Goal: Check status: Verify the current state of an ongoing process or item

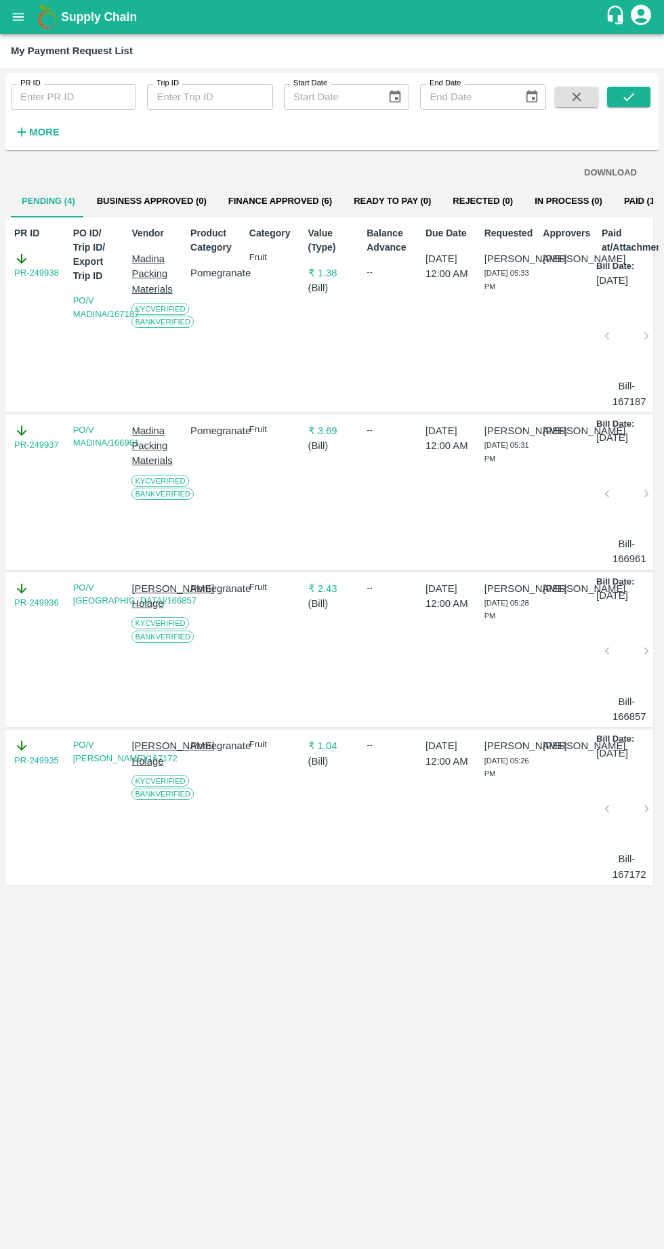
scroll to position [0, 9]
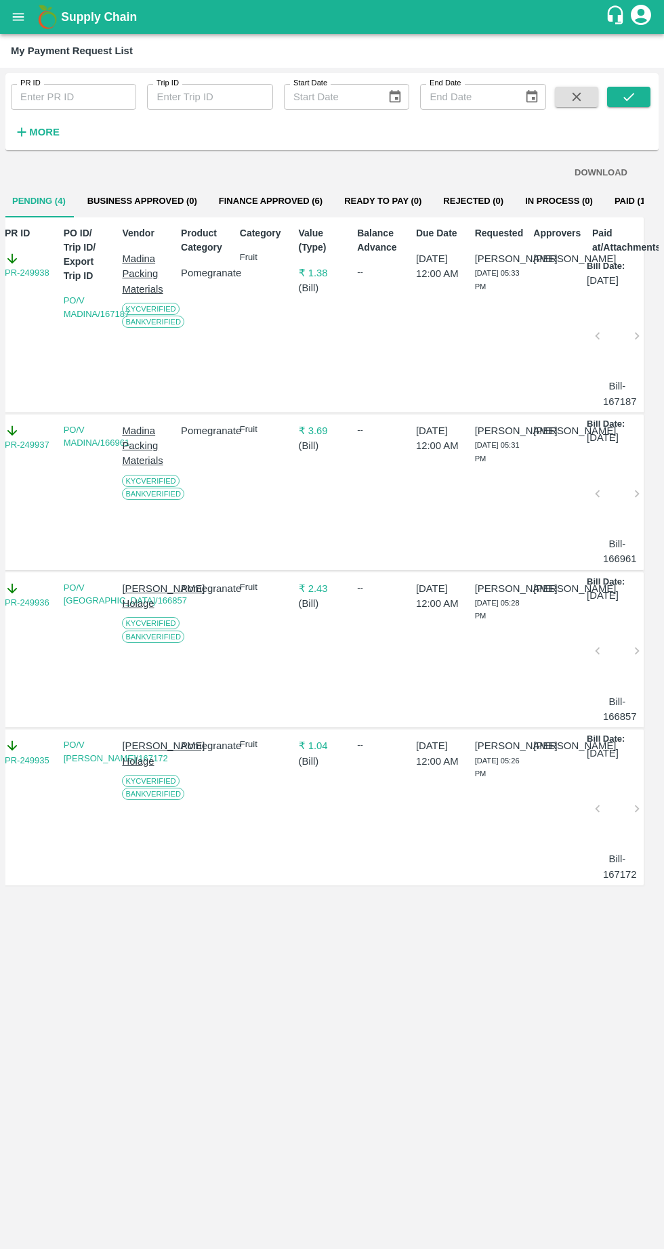
click at [28, 18] on button "open drawer" at bounding box center [18, 16] width 31 height 31
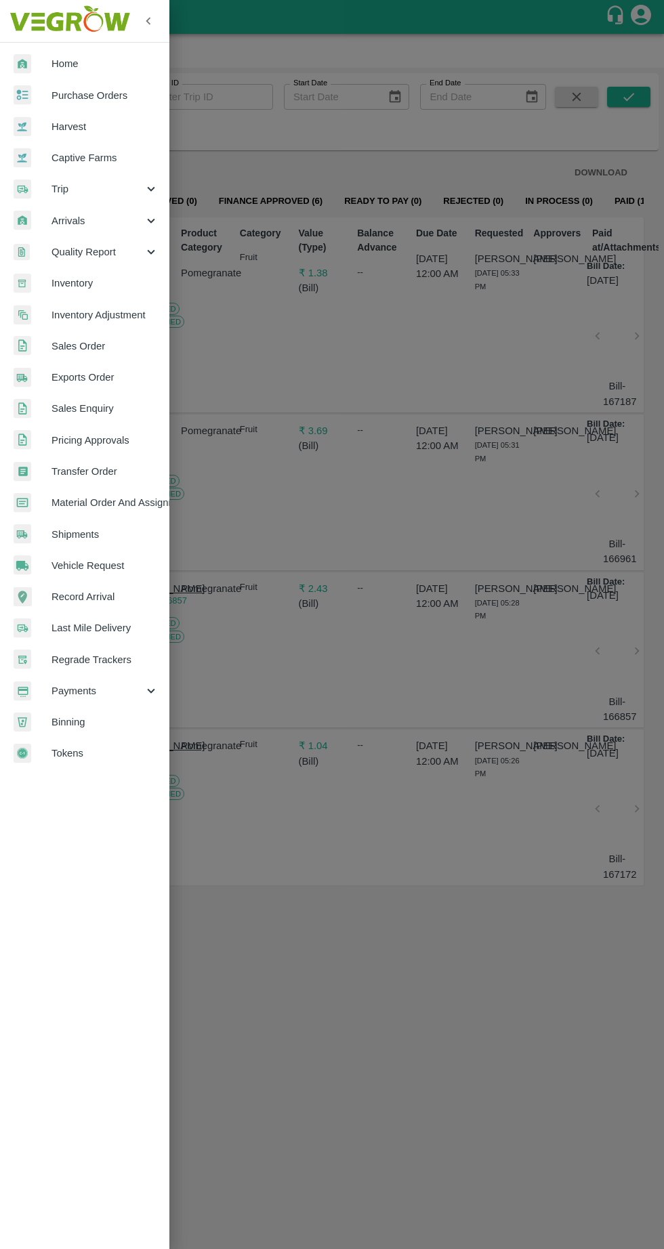
click at [106, 691] on span "Payments" at bounding box center [97, 690] width 92 height 15
click at [126, 716] on span "My Payment Requests" at bounding box center [110, 721] width 96 height 15
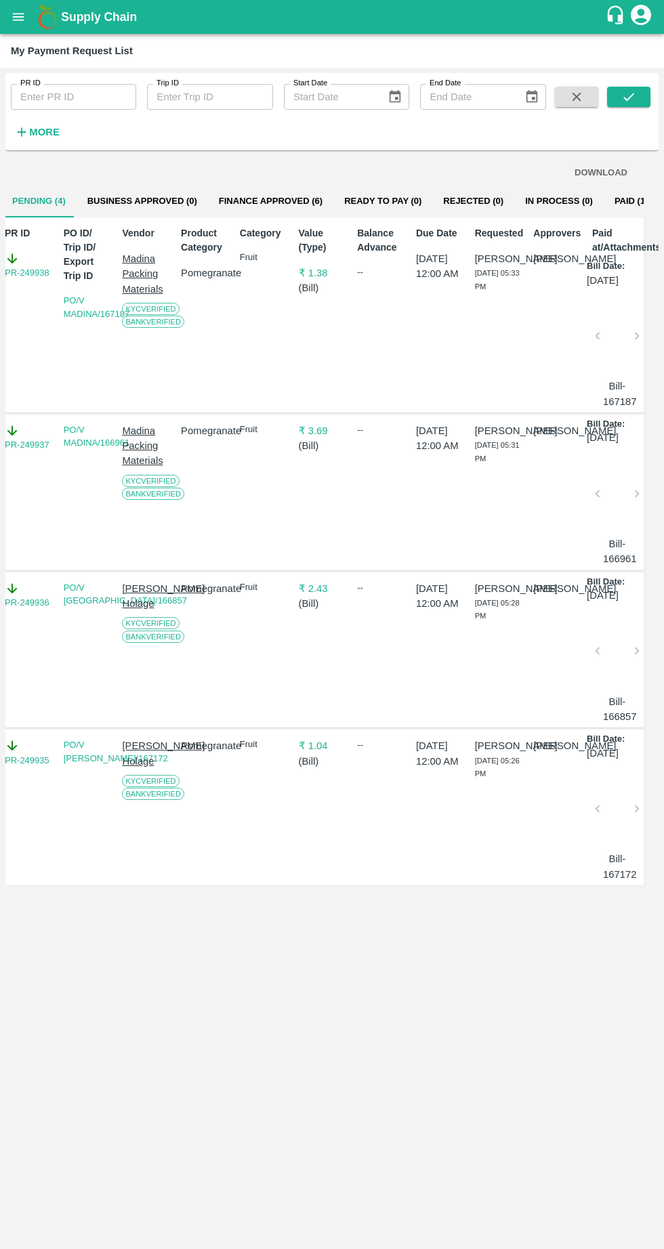
click at [53, 133] on strong "More" at bounding box center [44, 132] width 30 height 11
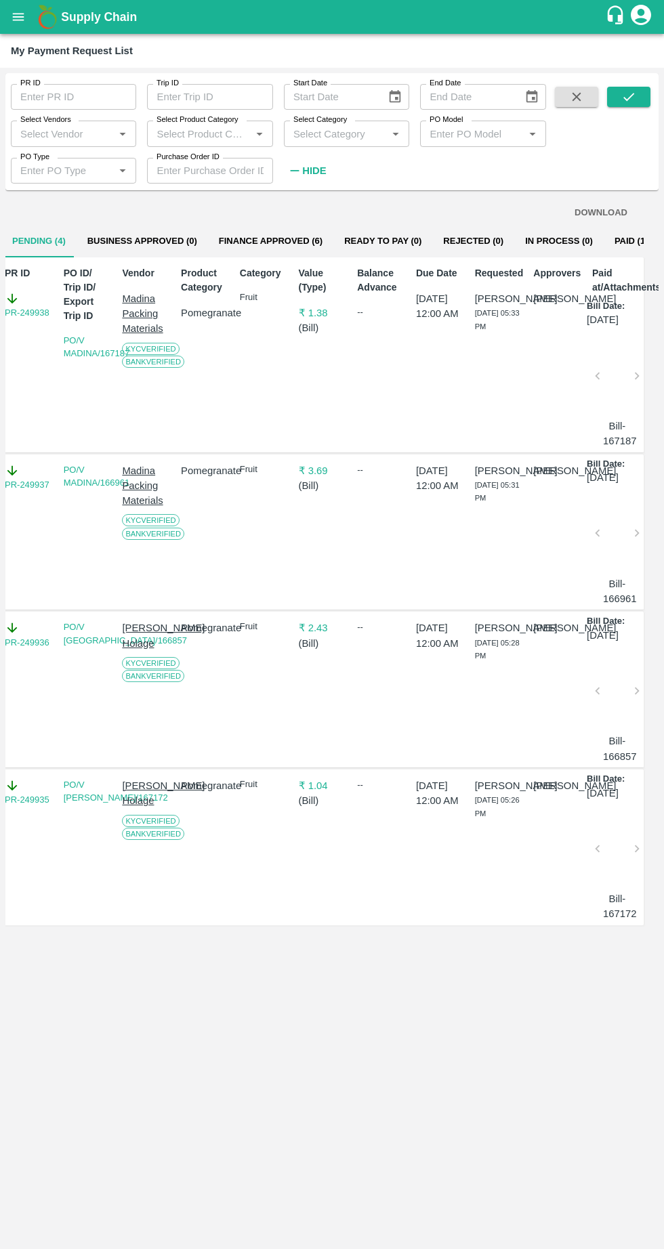
click at [79, 133] on input "Select Vendors" at bounding box center [62, 134] width 95 height 18
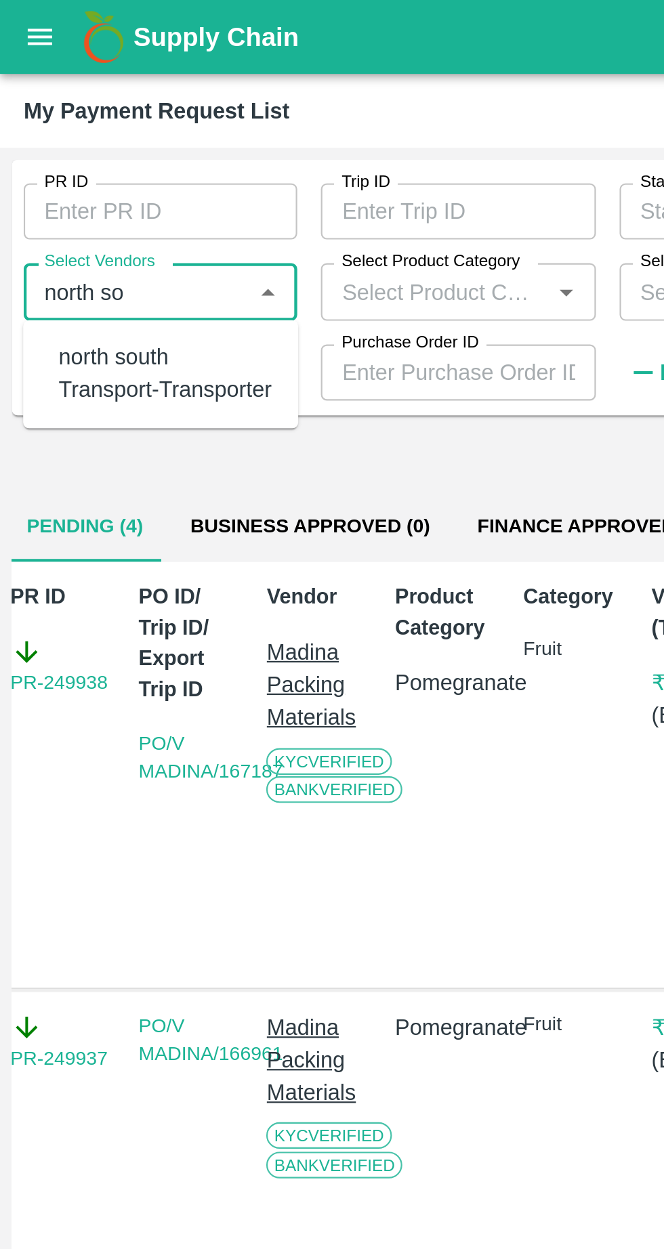
click at [89, 163] on div "north south Transport-Transporter" at bounding box center [76, 171] width 99 height 30
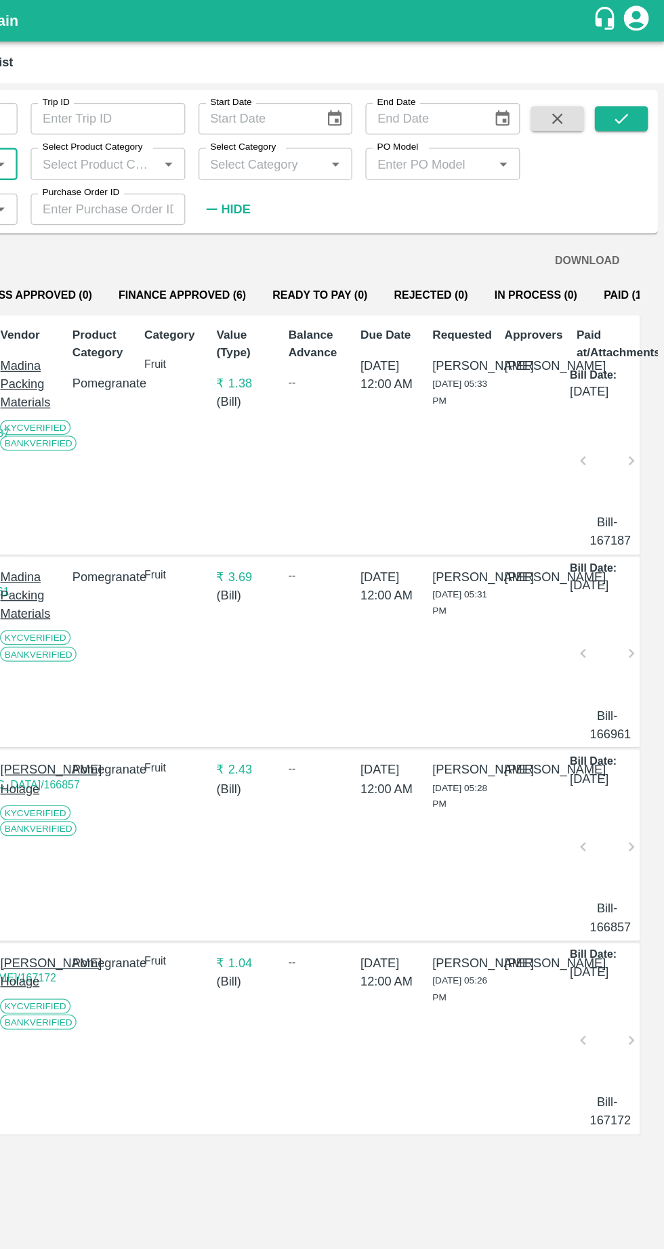
type input "north south Transport-Transporter"
click at [628, 97] on icon "submit" at bounding box center [628, 96] width 15 height 15
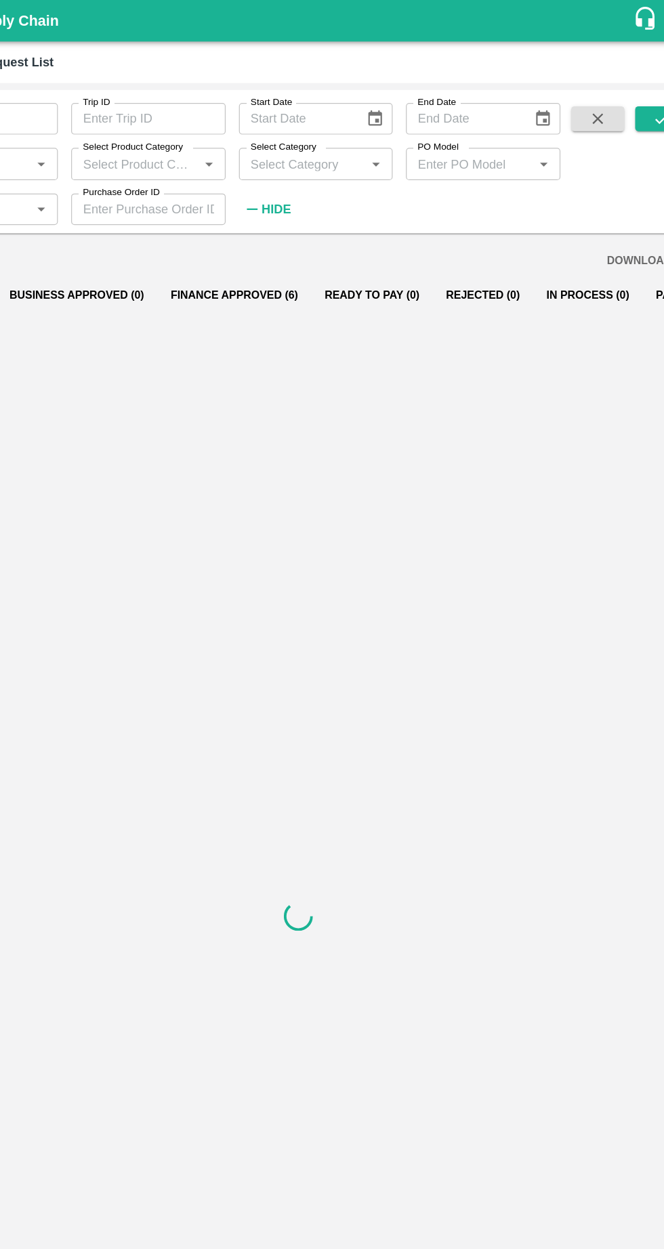
scroll to position [0, 0]
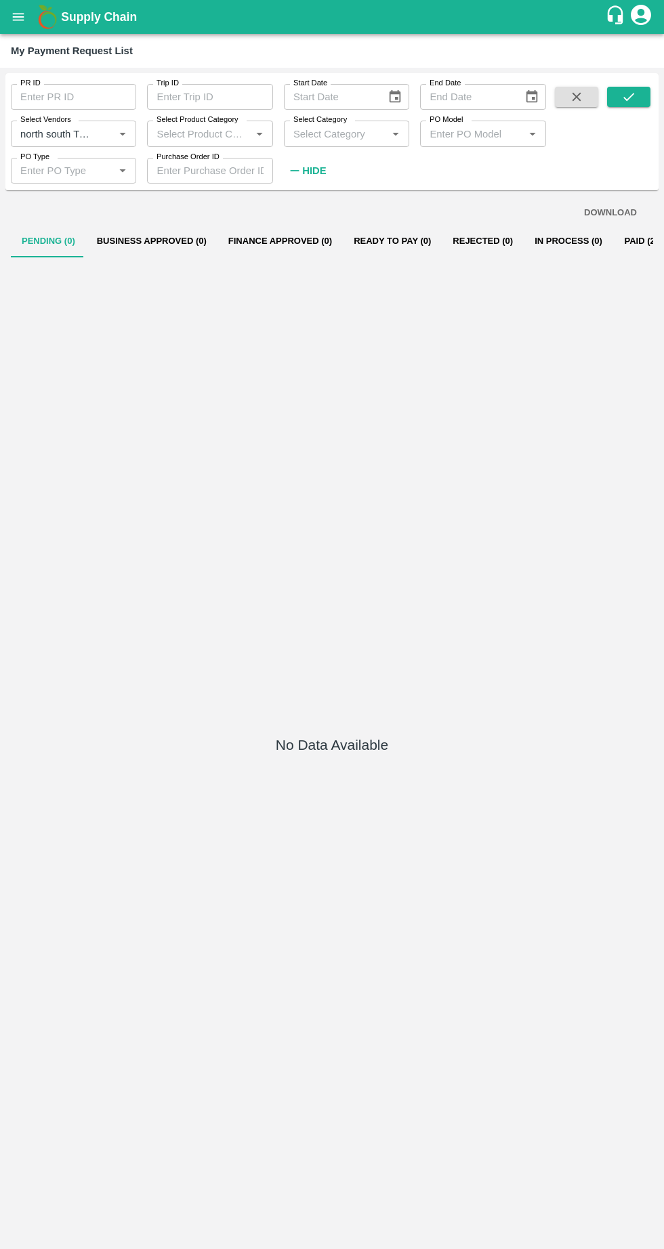
click at [613, 244] on button "Paid (23)" at bounding box center [643, 241] width 61 height 33
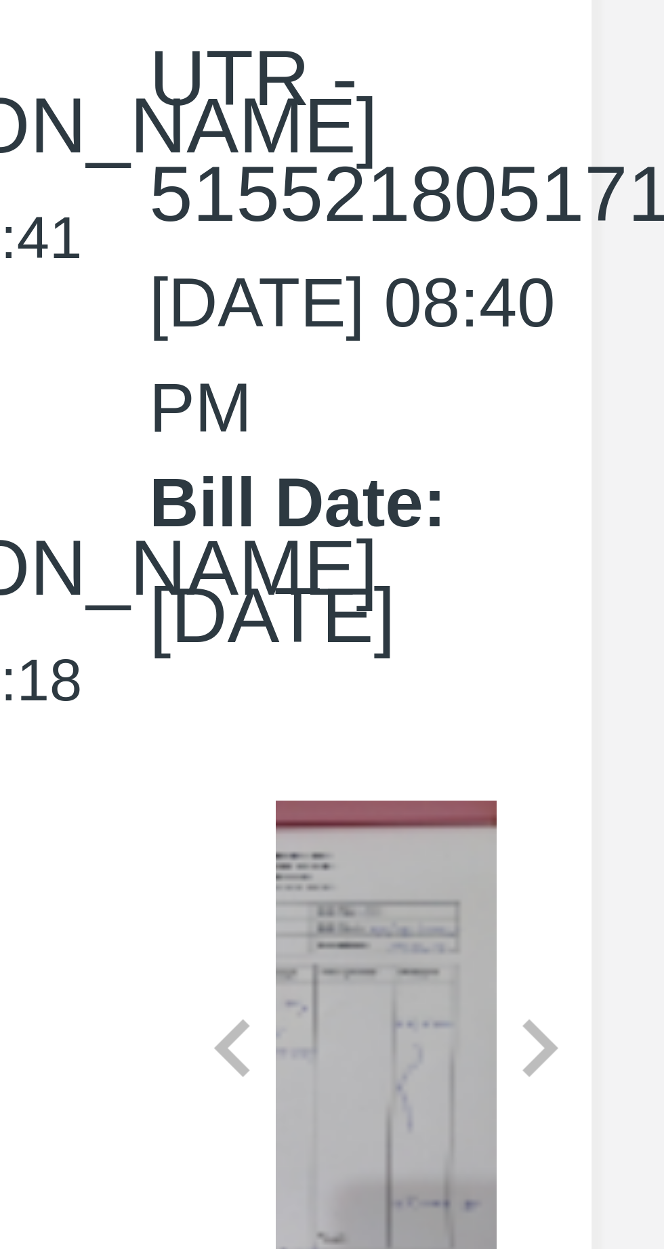
scroll to position [8, 33]
